Goal: Task Accomplishment & Management: Complete application form

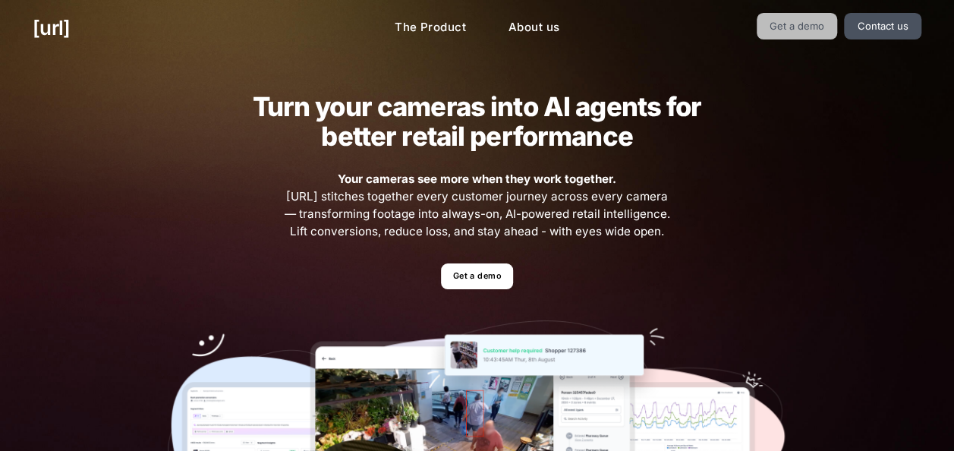
click at [793, 26] on link "Get a demo" at bounding box center [797, 26] width 81 height 27
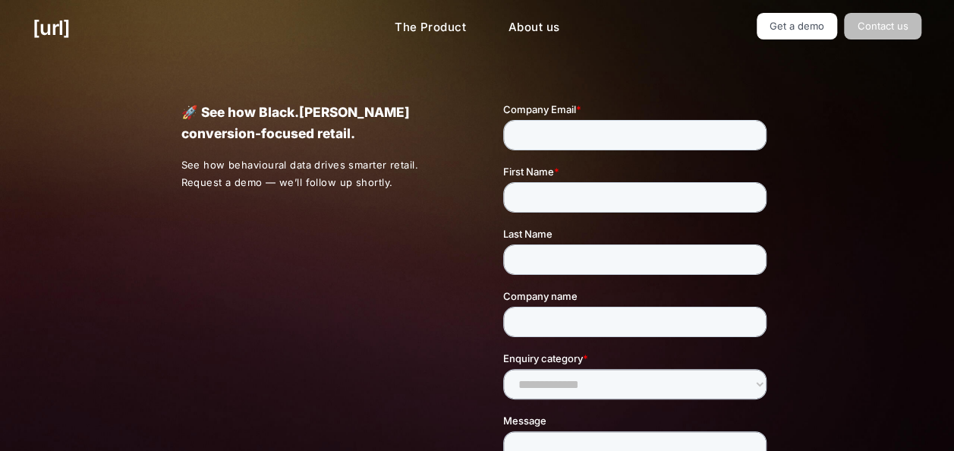
click at [869, 25] on link "Contact us" at bounding box center [882, 26] width 77 height 27
click at [815, 29] on link "Get a demo" at bounding box center [797, 26] width 81 height 27
